Goal: Check status: Check status

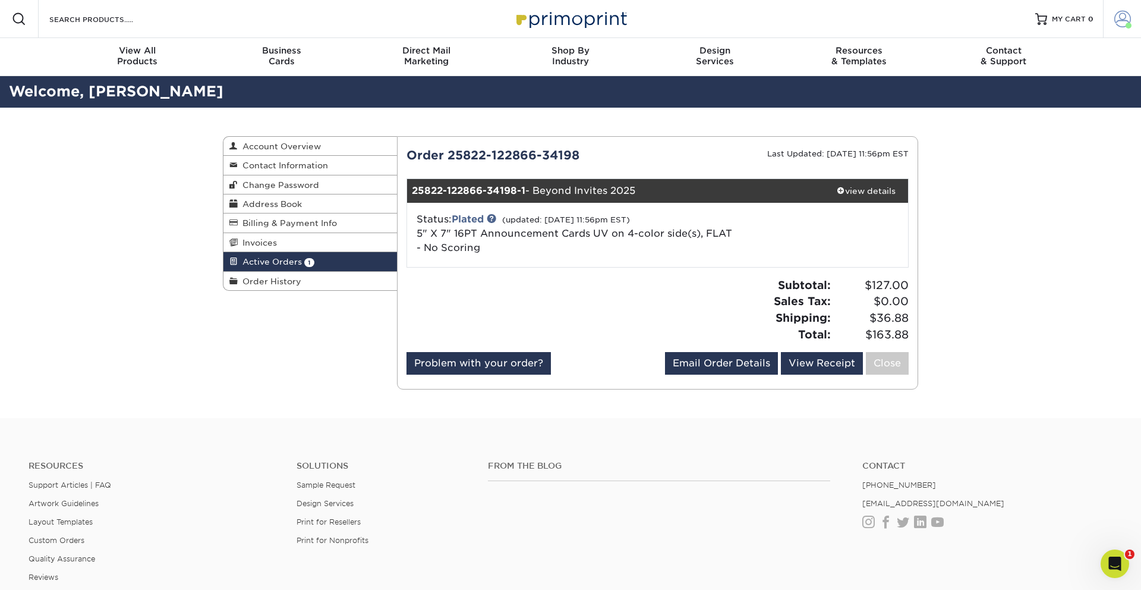
click at [1116, 23] on span at bounding box center [1122, 19] width 17 height 17
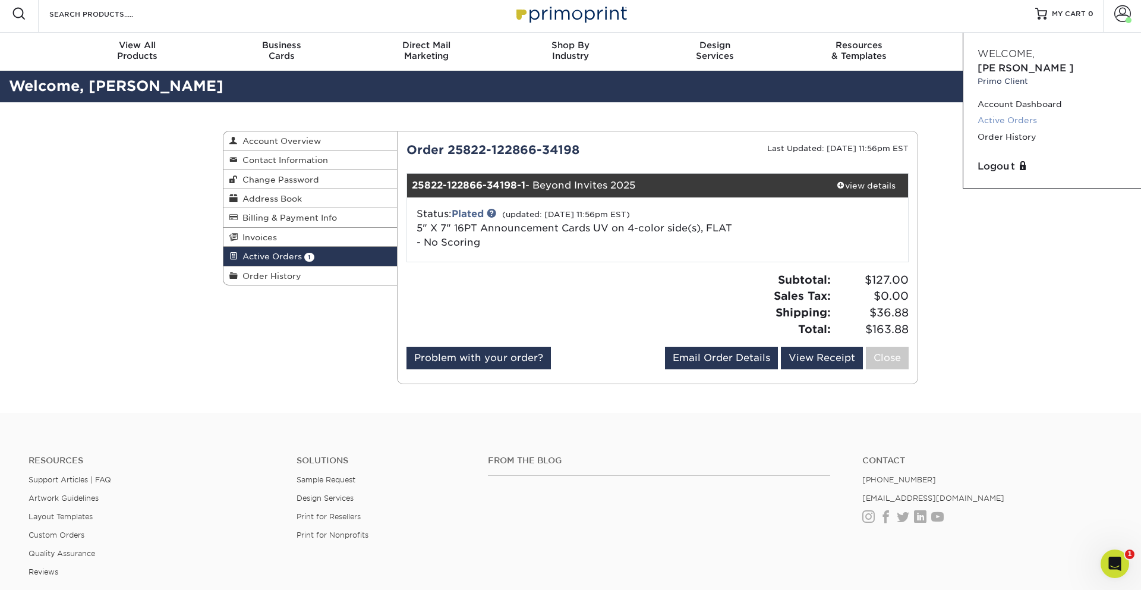
click at [1029, 112] on link "Active Orders" at bounding box center [1052, 120] width 149 height 16
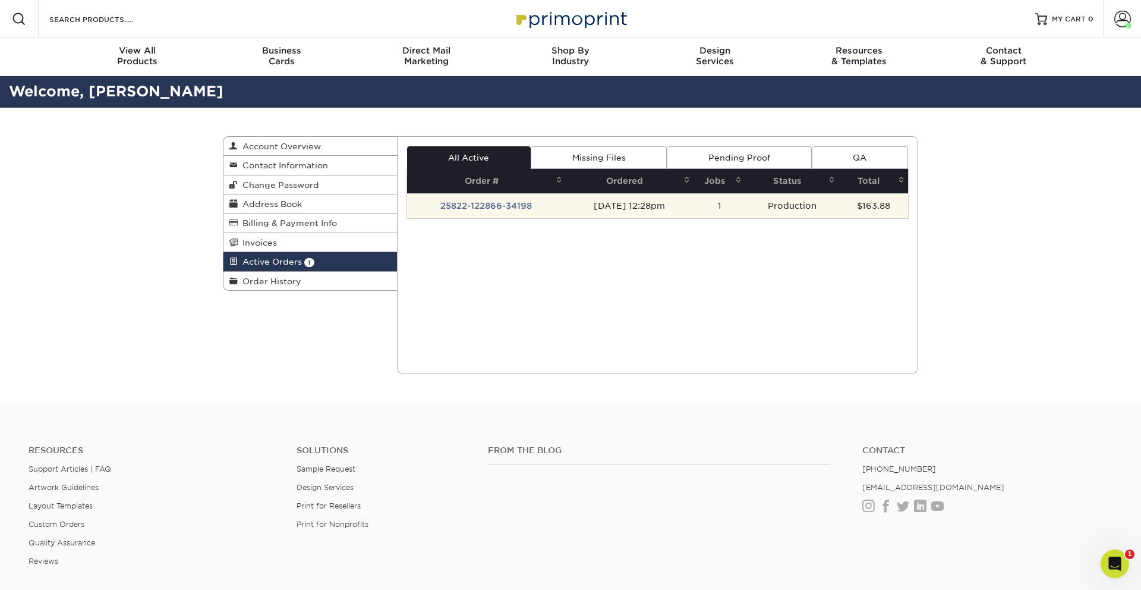
click at [486, 203] on td "25822-122866-34198" at bounding box center [486, 205] width 159 height 25
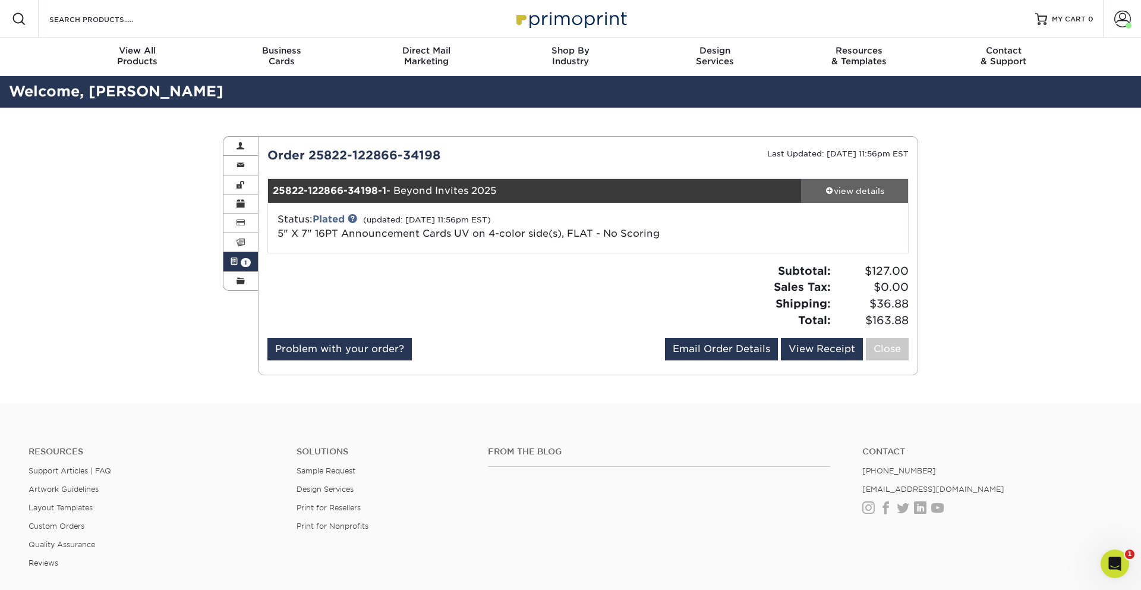
click at [849, 188] on div "view details" at bounding box center [854, 191] width 107 height 12
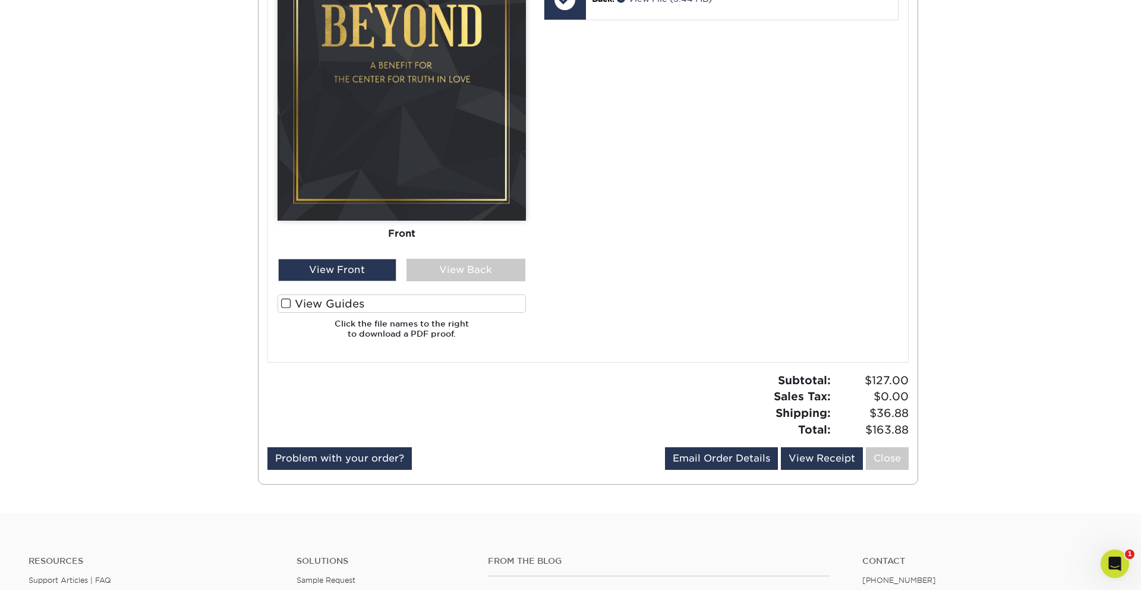
scroll to position [657, 0]
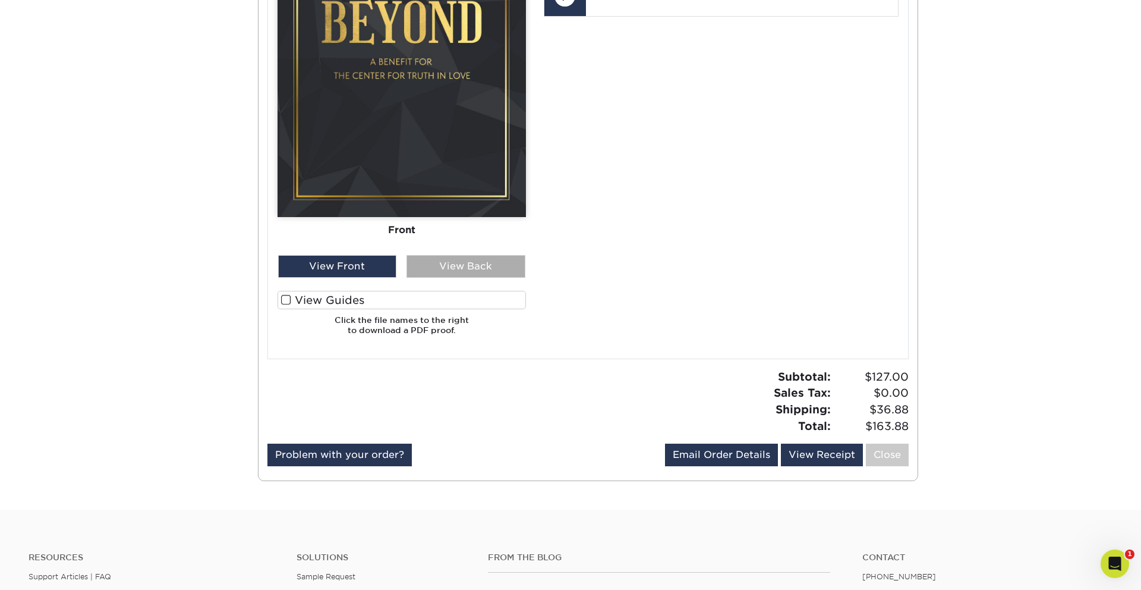
click at [439, 269] on div "View Back" at bounding box center [466, 266] width 119 height 23
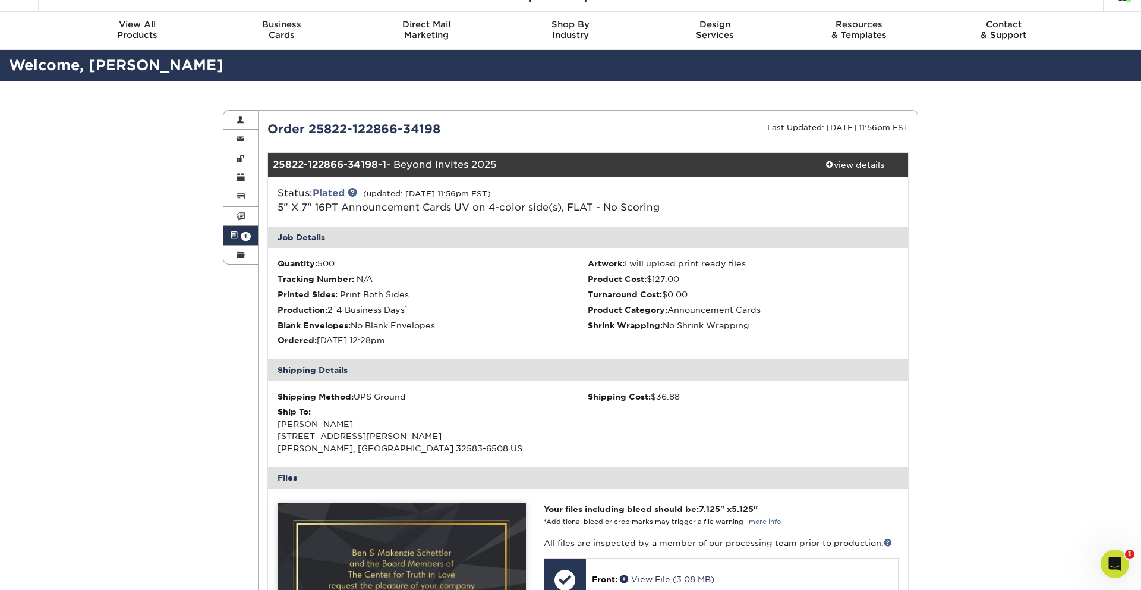
scroll to position [24, 0]
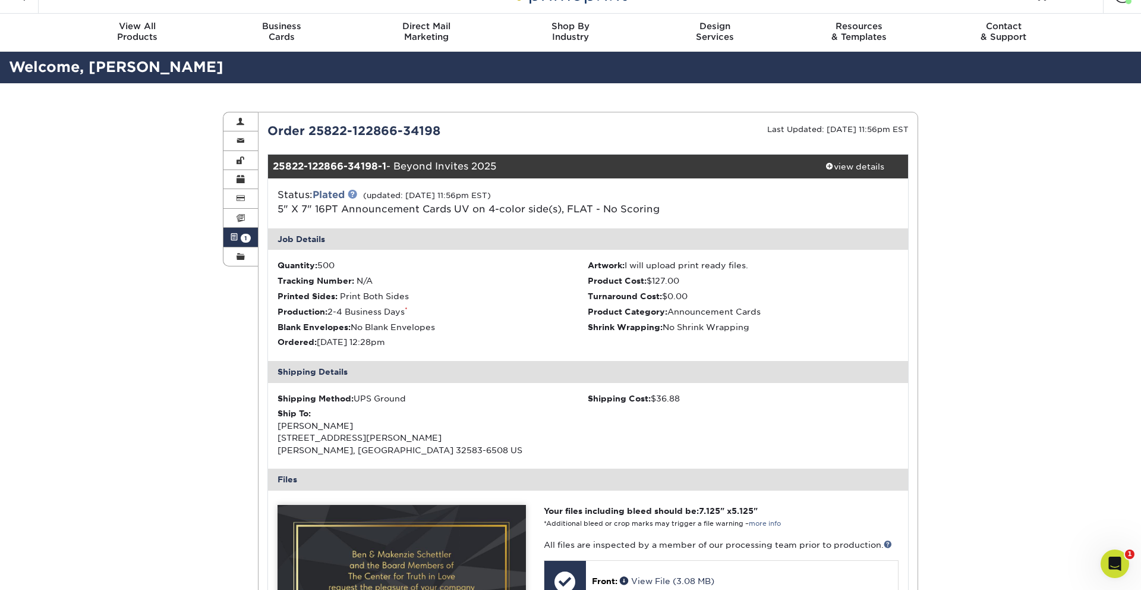
click at [352, 193] on link at bounding box center [353, 194] width 10 height 10
